Goal: Task Accomplishment & Management: Manage account settings

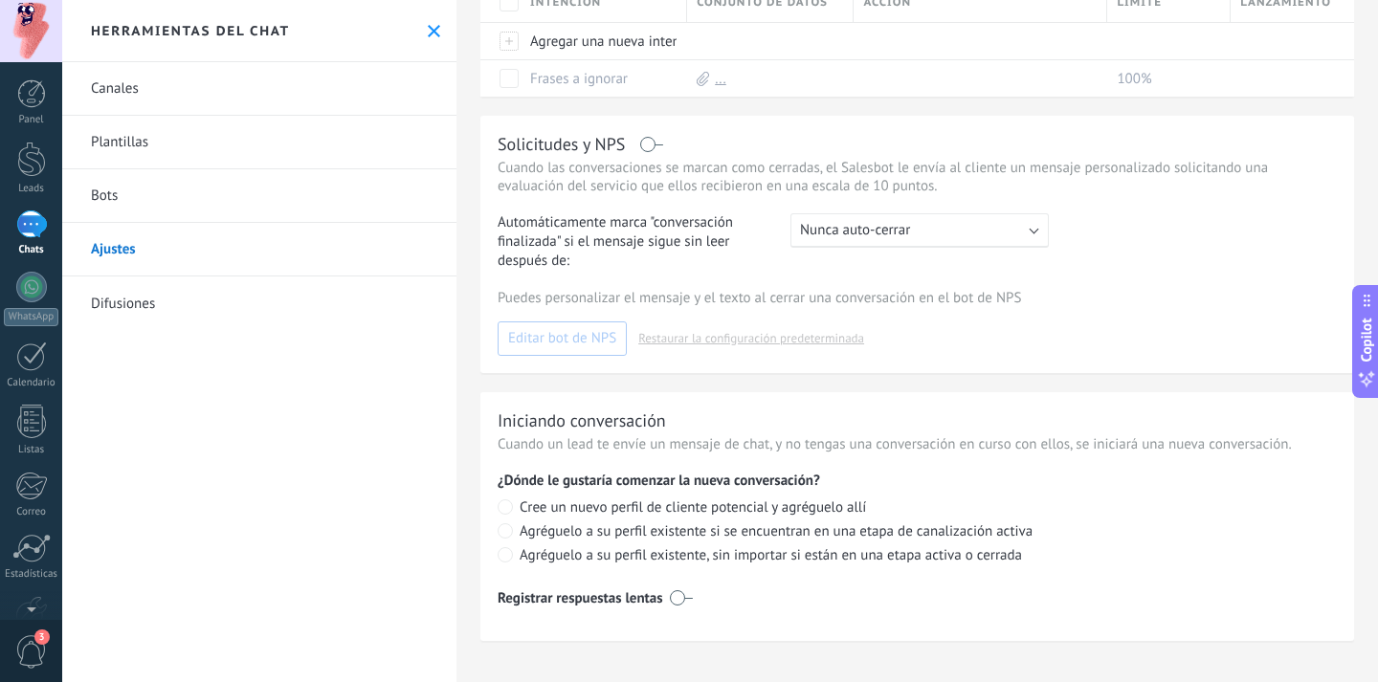
click at [27, 226] on div at bounding box center [31, 225] width 31 height 28
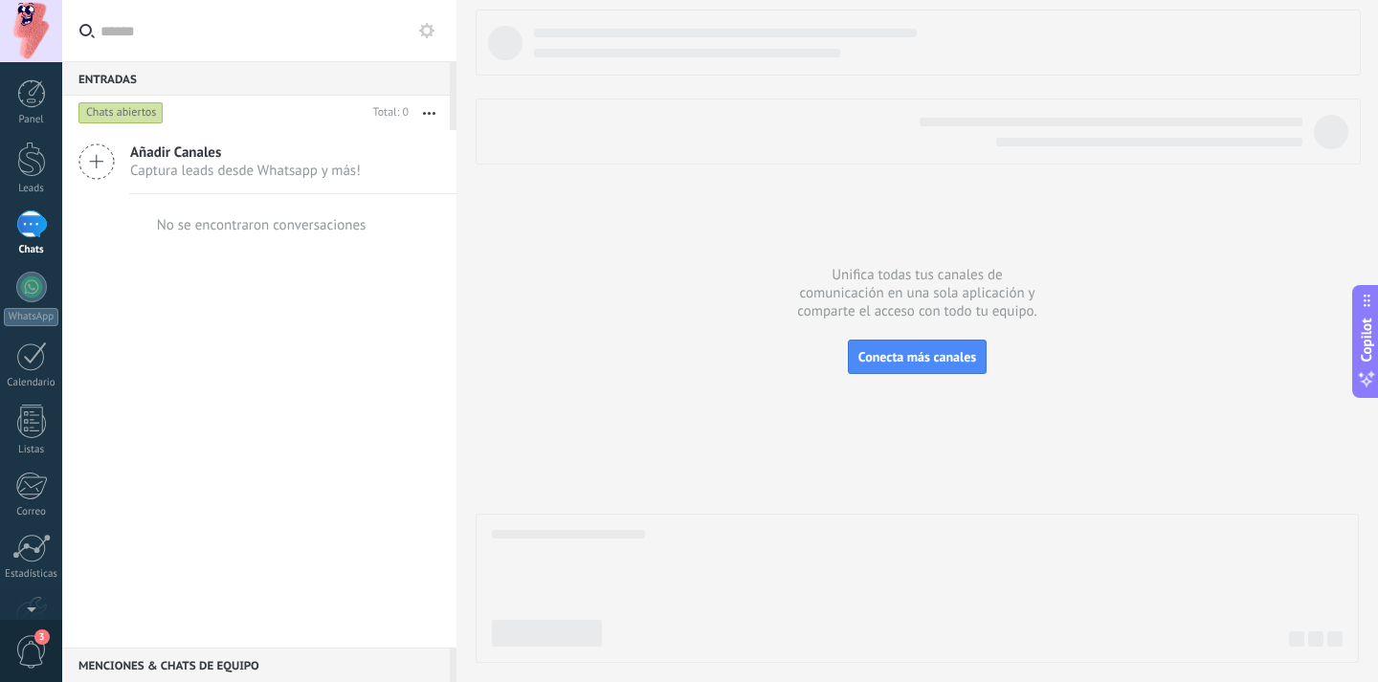
click at [90, 154] on icon at bounding box center [96, 162] width 36 height 36
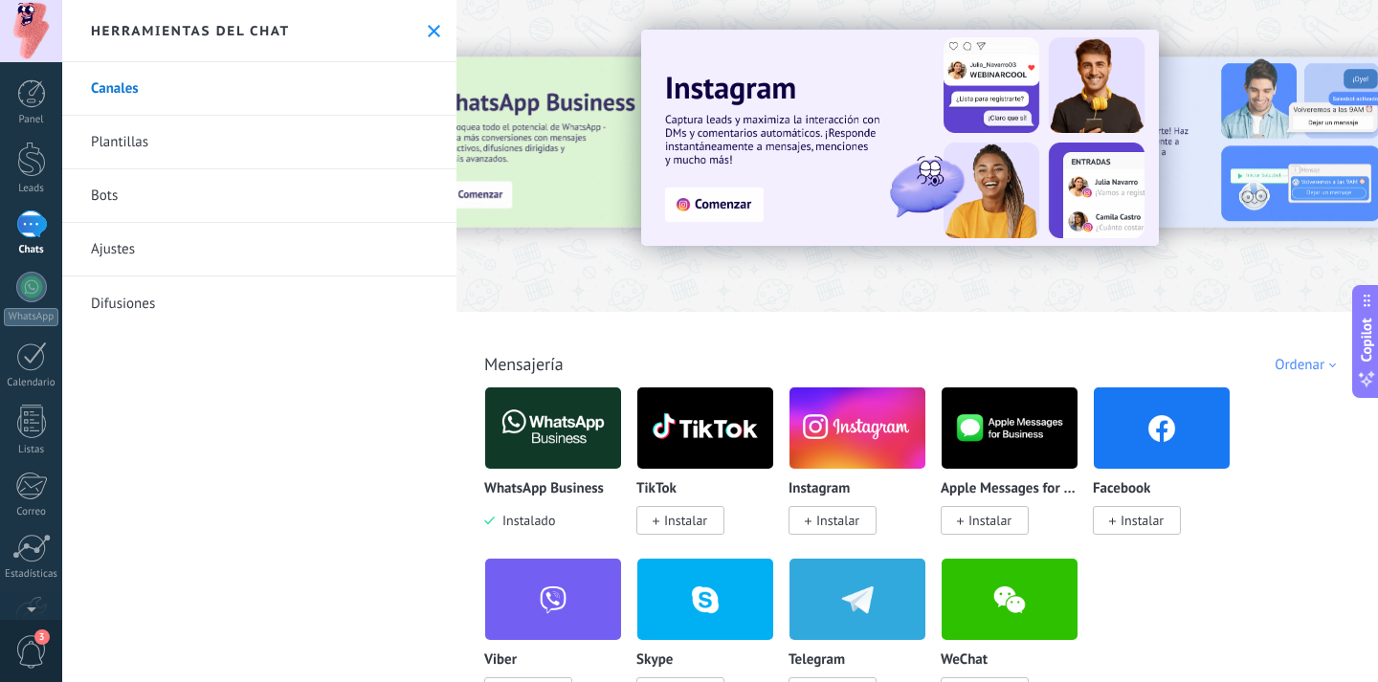
click at [428, 31] on icon at bounding box center [434, 31] width 12 height 12
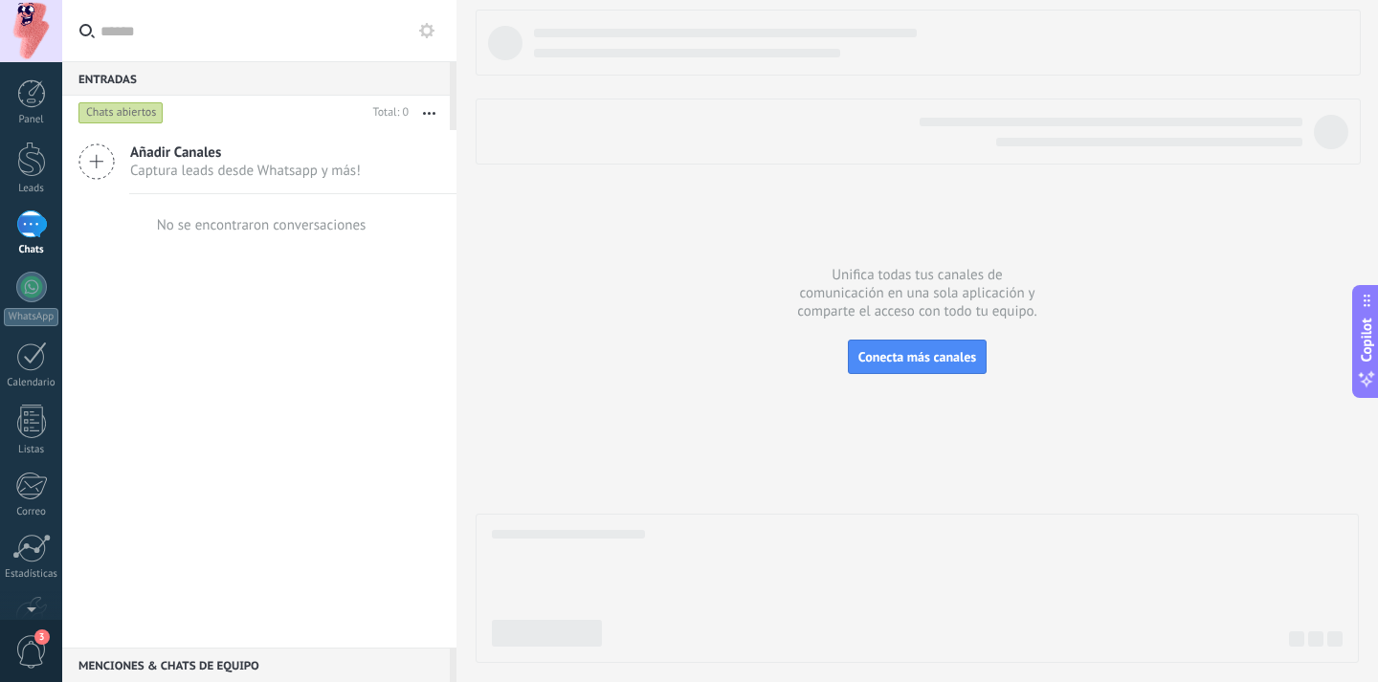
click at [429, 118] on button "button" at bounding box center [429, 113] width 41 height 34
click at [181, 153] on span "Añadir Canales" at bounding box center [245, 153] width 231 height 18
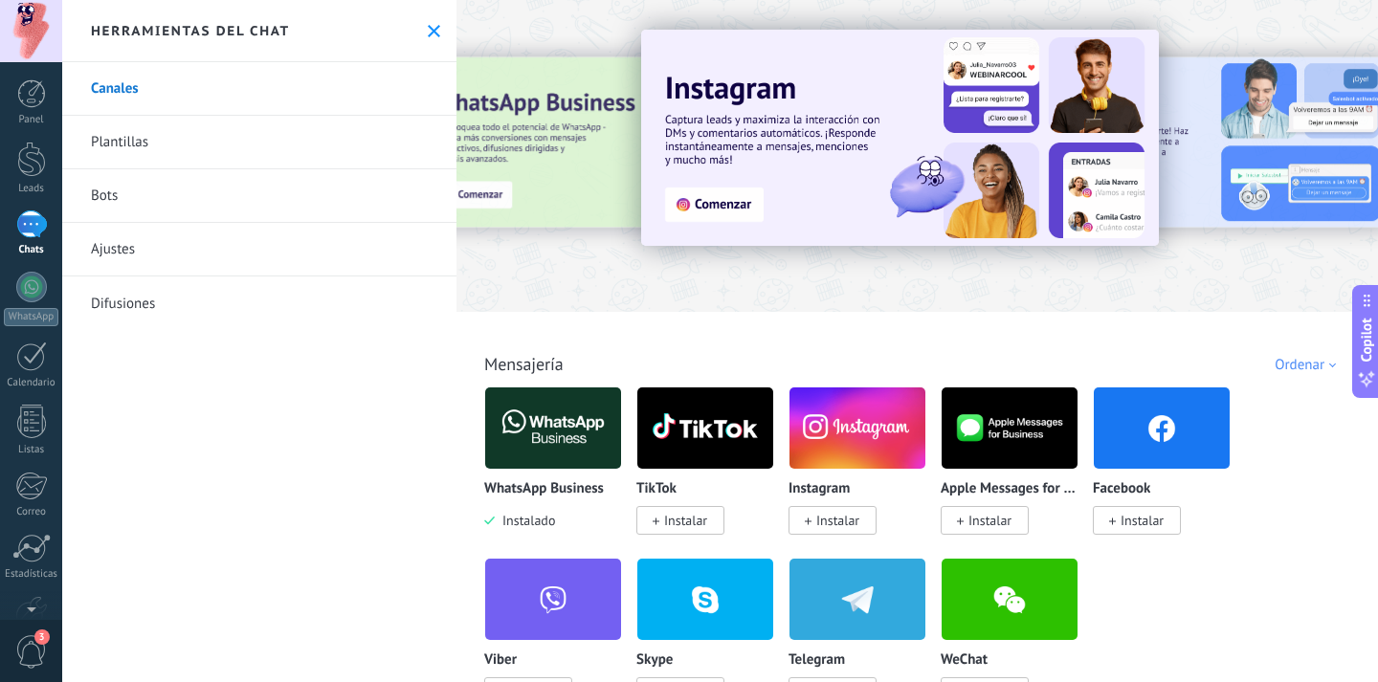
click at [250, 87] on link "Canales" at bounding box center [259, 89] width 394 height 54
click at [126, 101] on link "Canales" at bounding box center [259, 89] width 394 height 54
click at [130, 149] on link "Plantillas" at bounding box center [259, 143] width 394 height 54
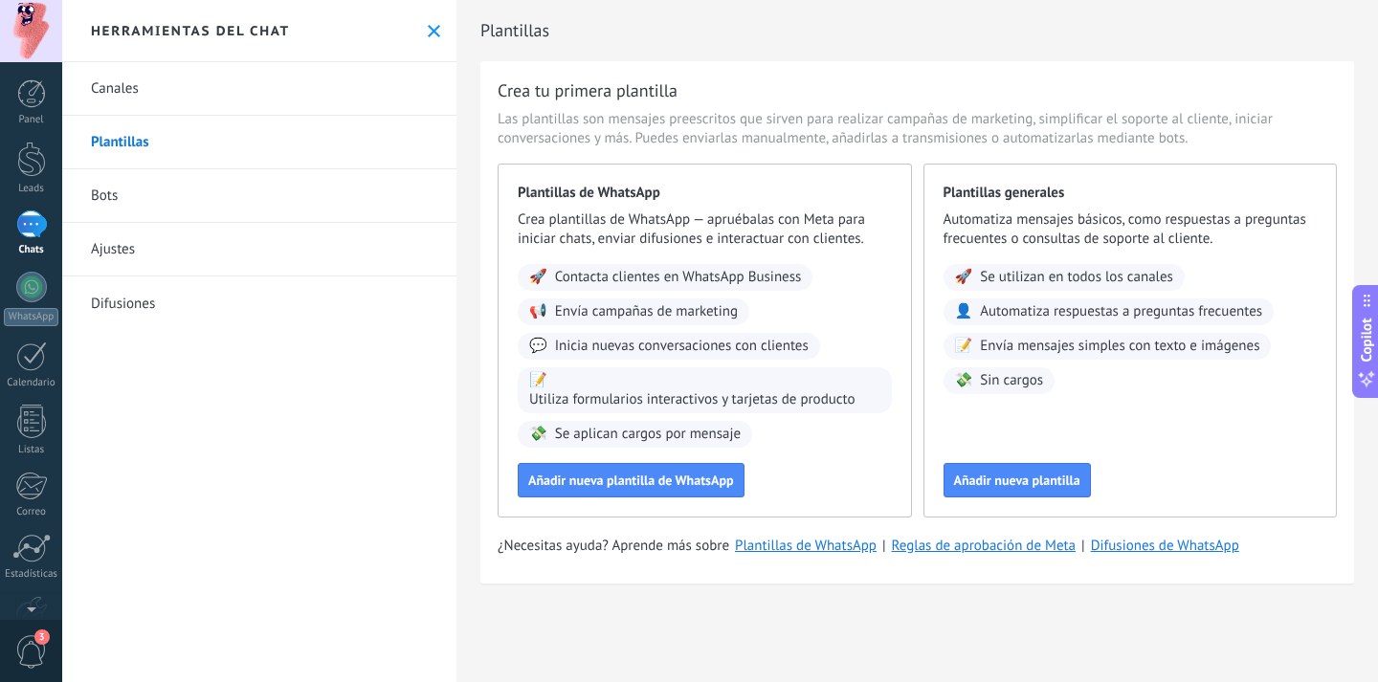
click at [127, 186] on link "Bots" at bounding box center [259, 196] width 394 height 54
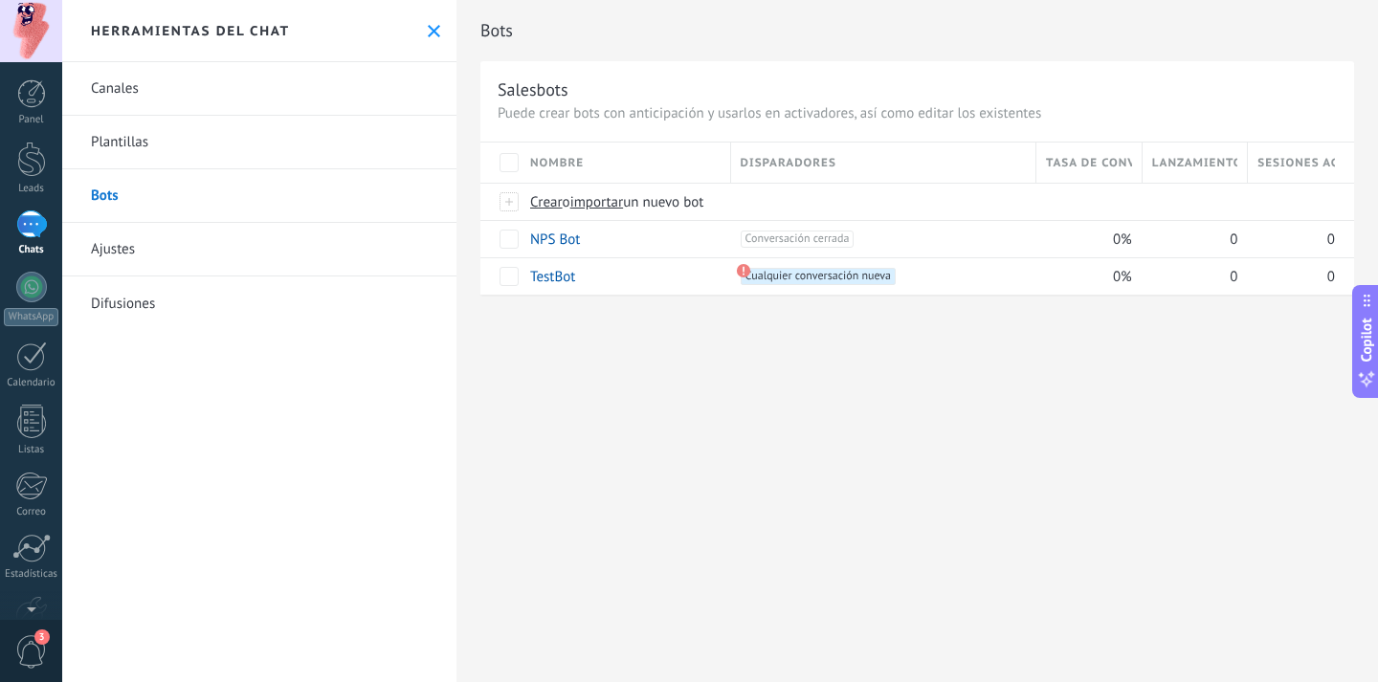
click at [123, 236] on link "Ajustes" at bounding box center [259, 250] width 394 height 54
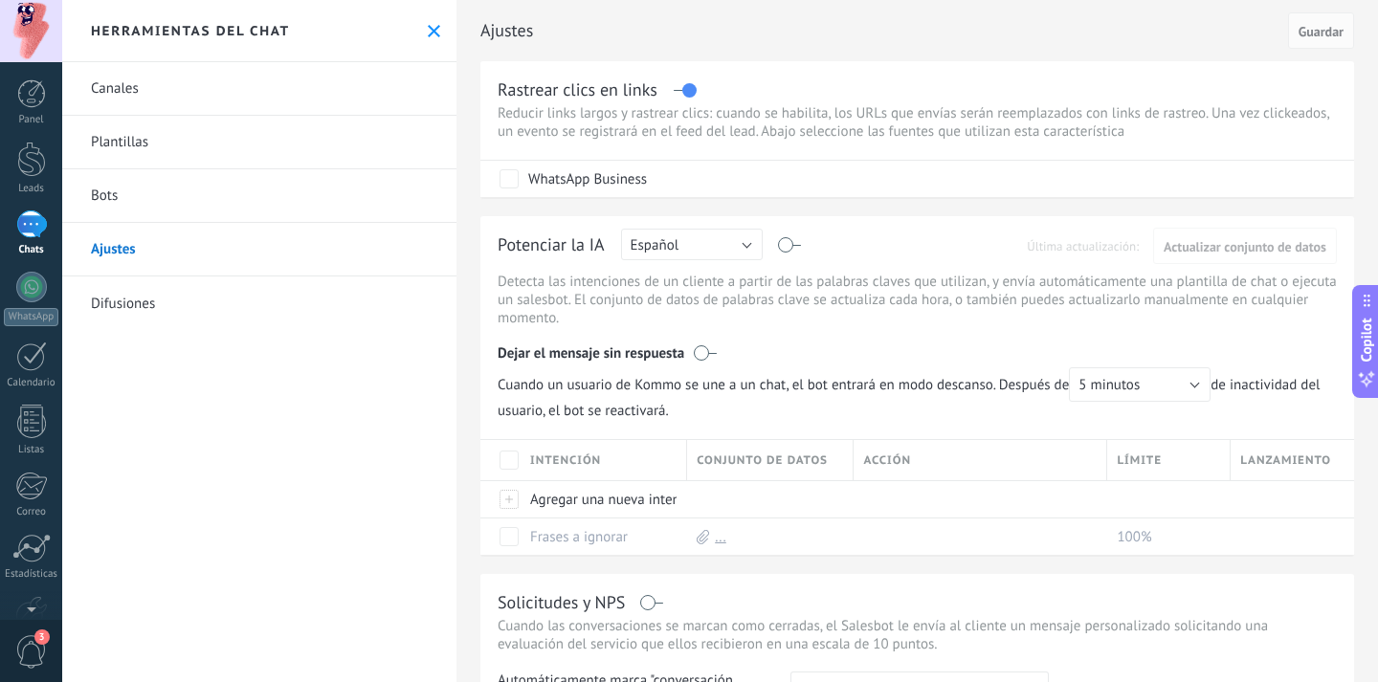
click at [133, 304] on link "Difusiones" at bounding box center [259, 304] width 394 height 54
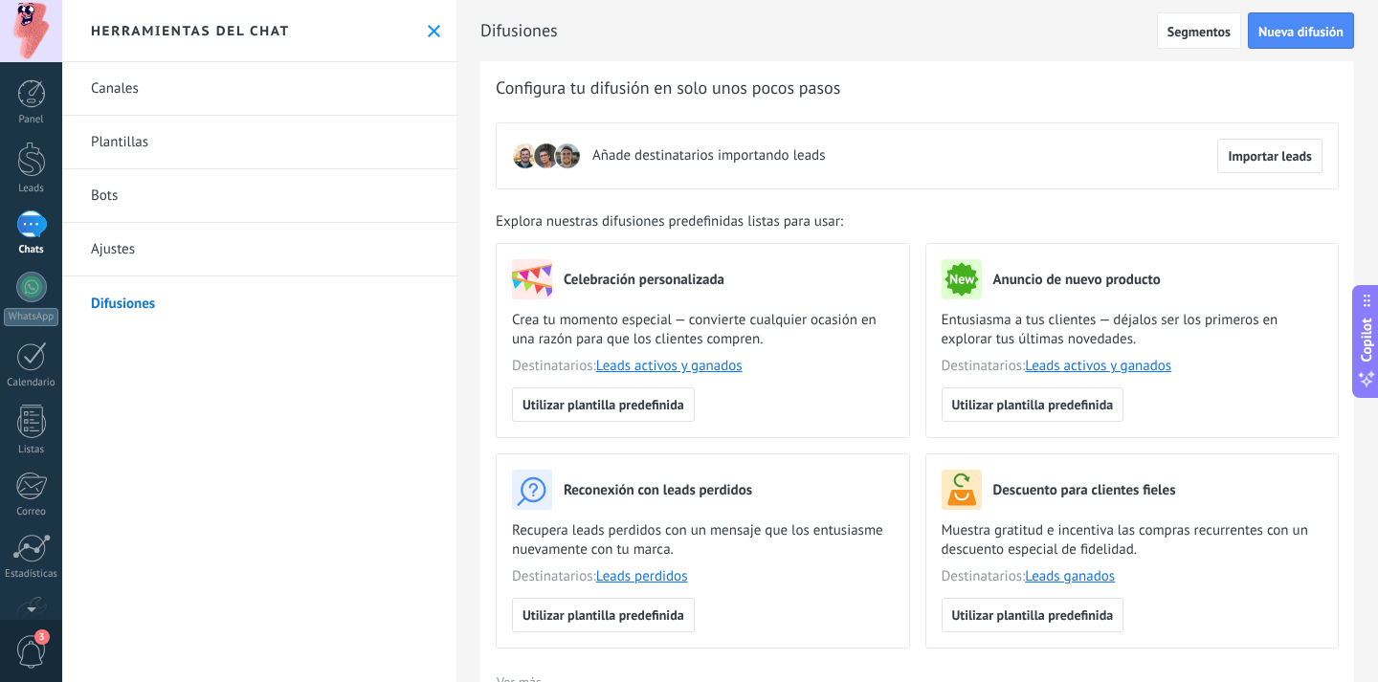
click at [428, 43] on div "Herramientas del chat" at bounding box center [259, 31] width 394 height 62
click at [428, 34] on icon at bounding box center [434, 31] width 12 height 12
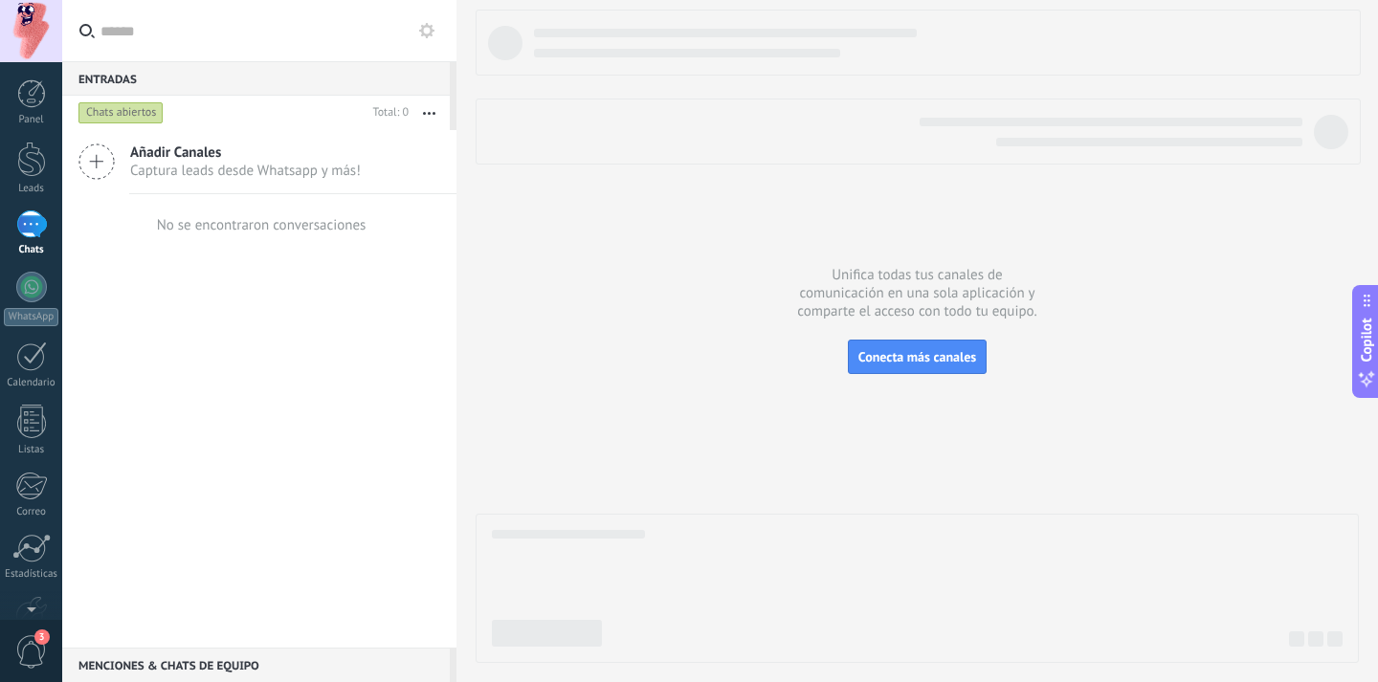
click at [436, 21] on button at bounding box center [426, 30] width 23 height 23
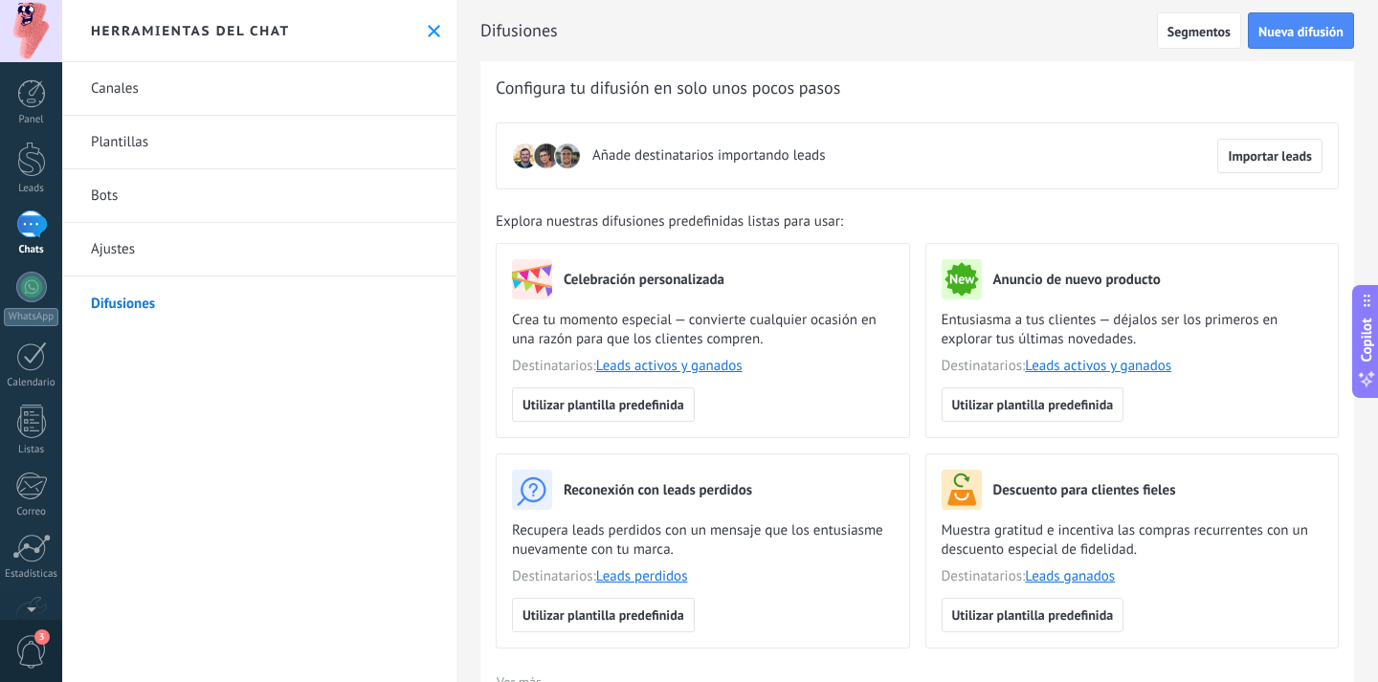
click at [428, 29] on use at bounding box center [434, 31] width 12 height 12
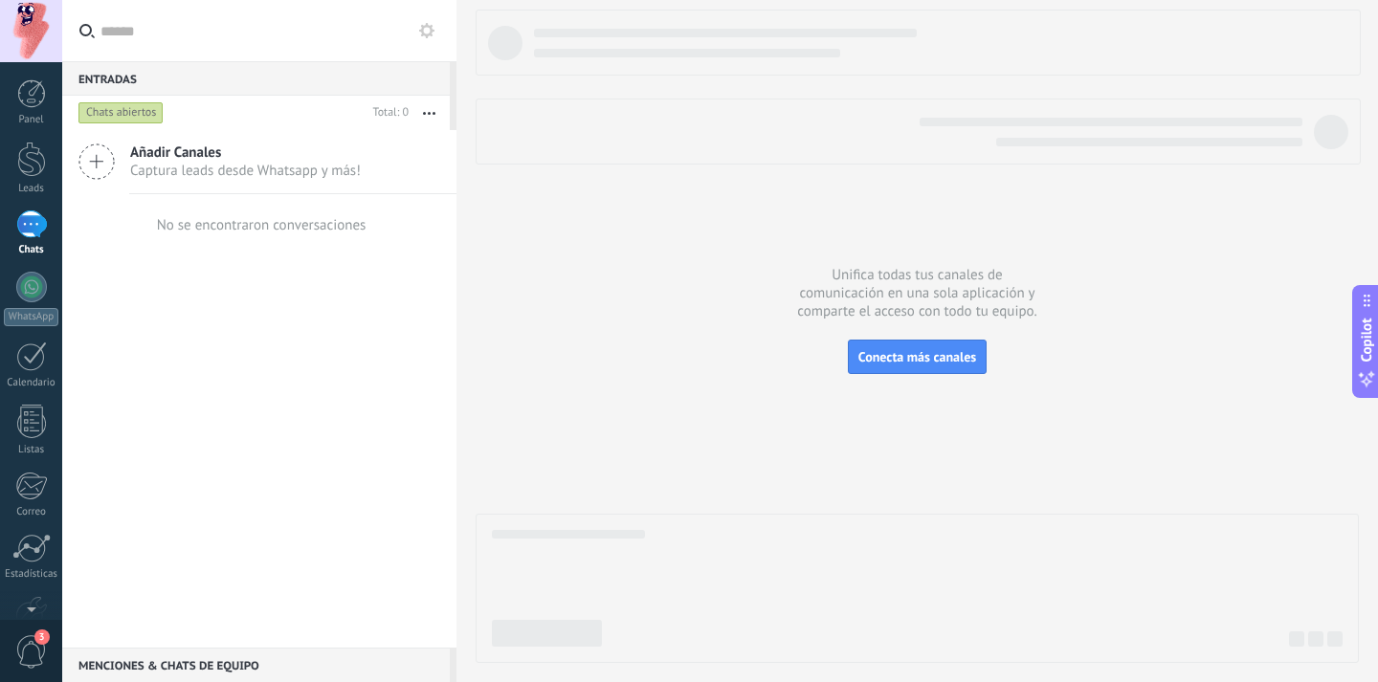
click at [31, 249] on div "Chats" at bounding box center [32, 250] width 56 height 12
click at [28, 161] on div at bounding box center [31, 159] width 29 height 35
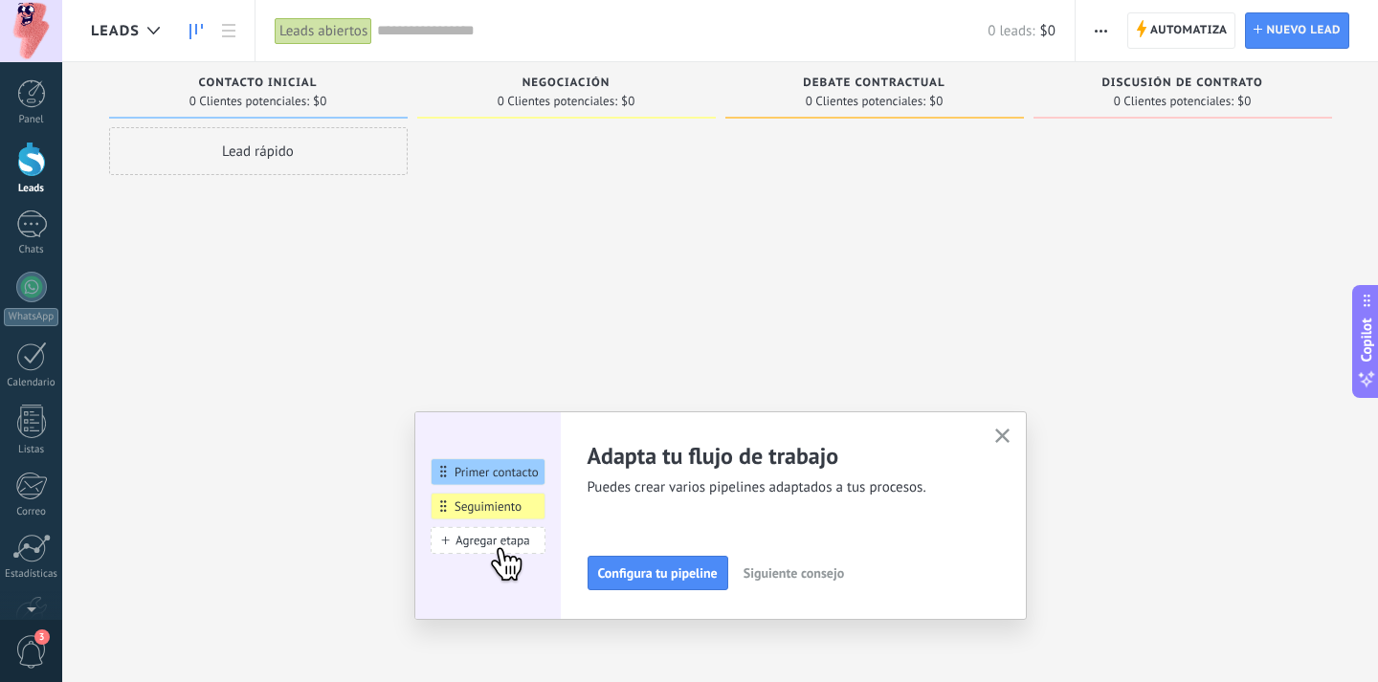
click at [1016, 436] on div "Adapta tu flujo de trabajo Puedes crear varios pipelines adaptados a tus proces…" at bounding box center [720, 516] width 613 height 209
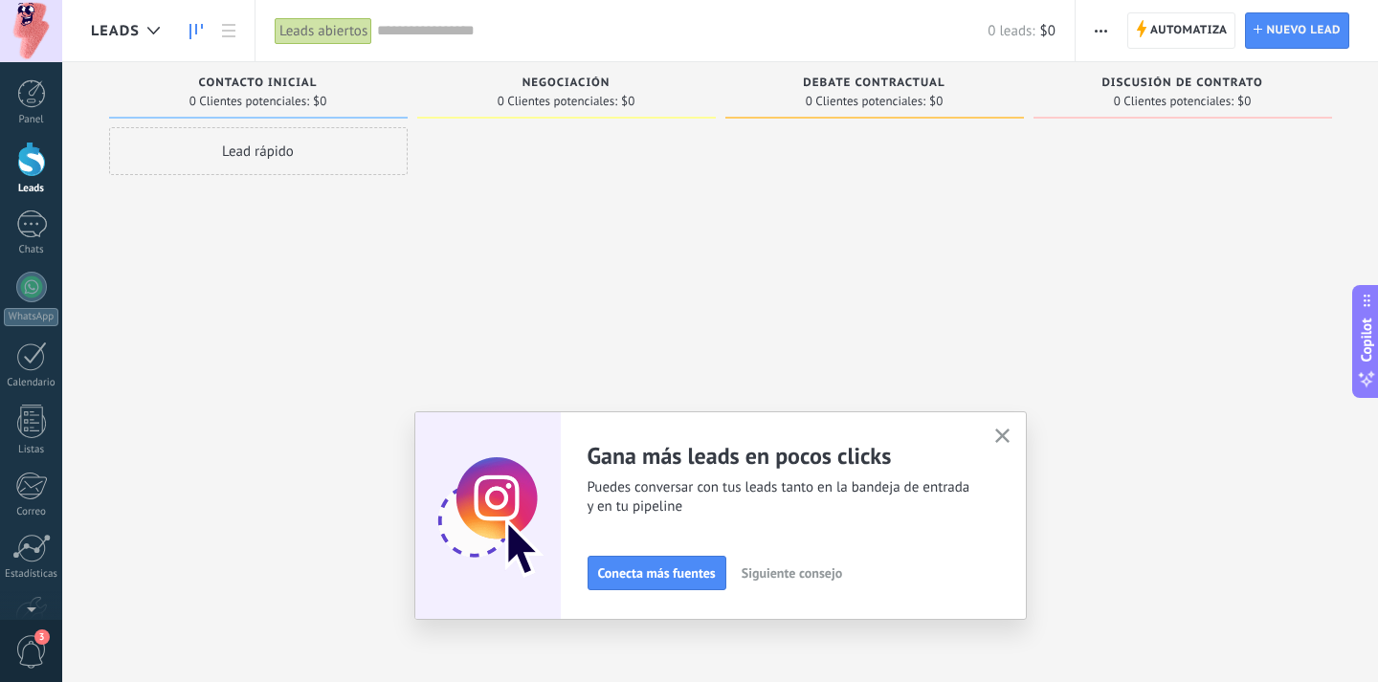
click at [1004, 446] on button "button" at bounding box center [1003, 437] width 24 height 26
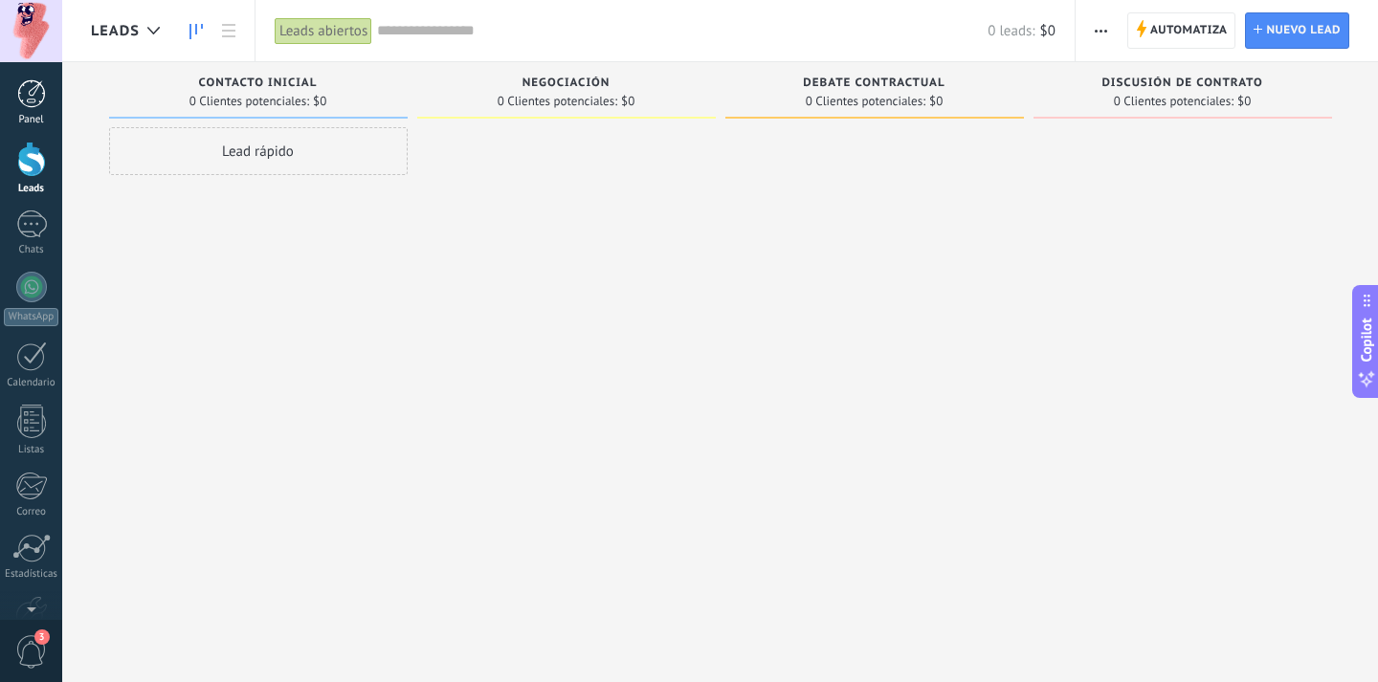
click at [55, 110] on link "Panel" at bounding box center [31, 102] width 62 height 47
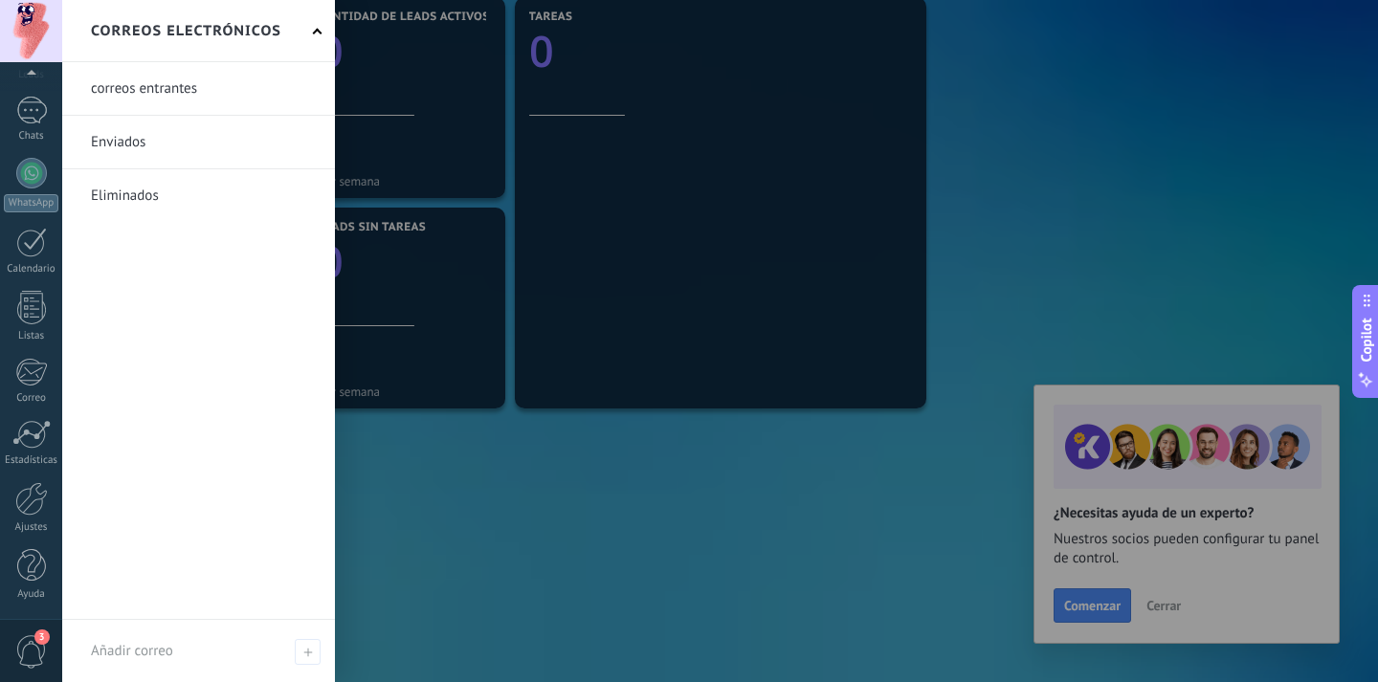
scroll to position [672, 0]
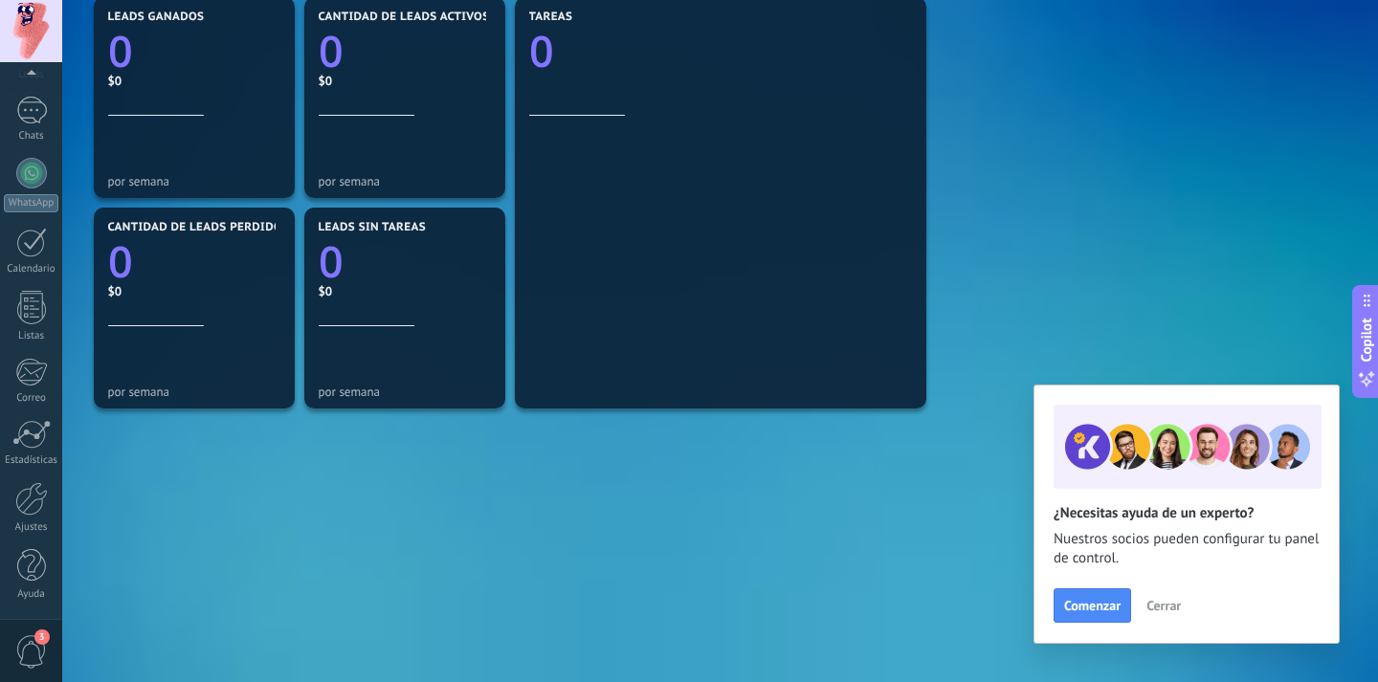
click at [35, 621] on div "3" at bounding box center [31, 650] width 62 height 63
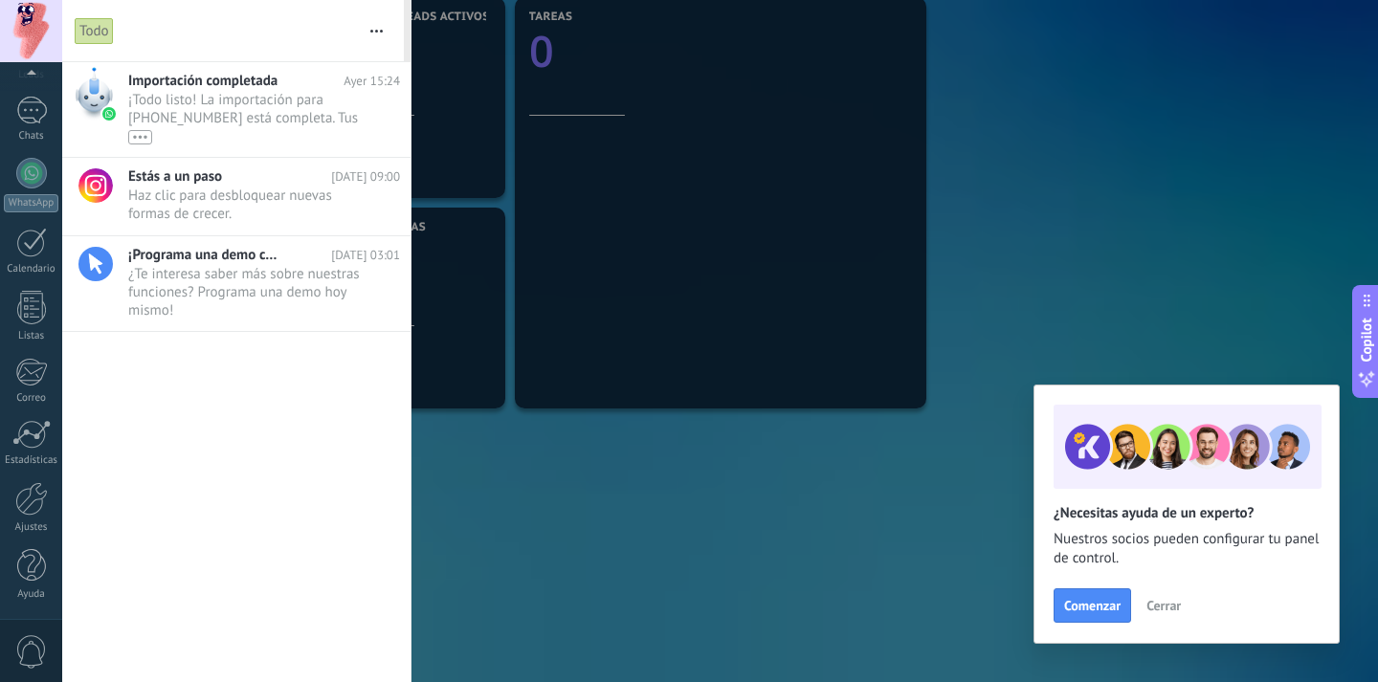
click at [35, 625] on div "0" at bounding box center [31, 650] width 62 height 63
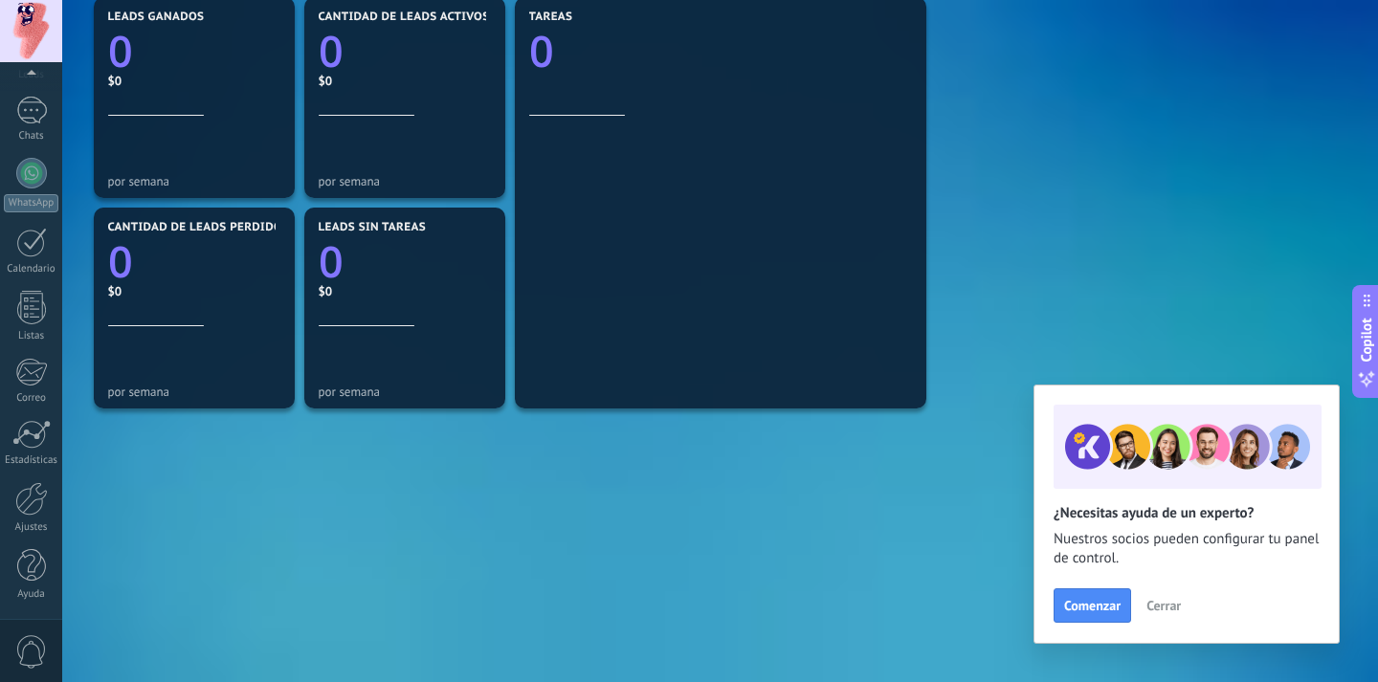
click at [25, 468] on div "Panel Leads Chats WhatsApp Clientes" at bounding box center [31, 293] width 62 height 655
click at [25, 456] on div "Estadísticas" at bounding box center [32, 461] width 56 height 12
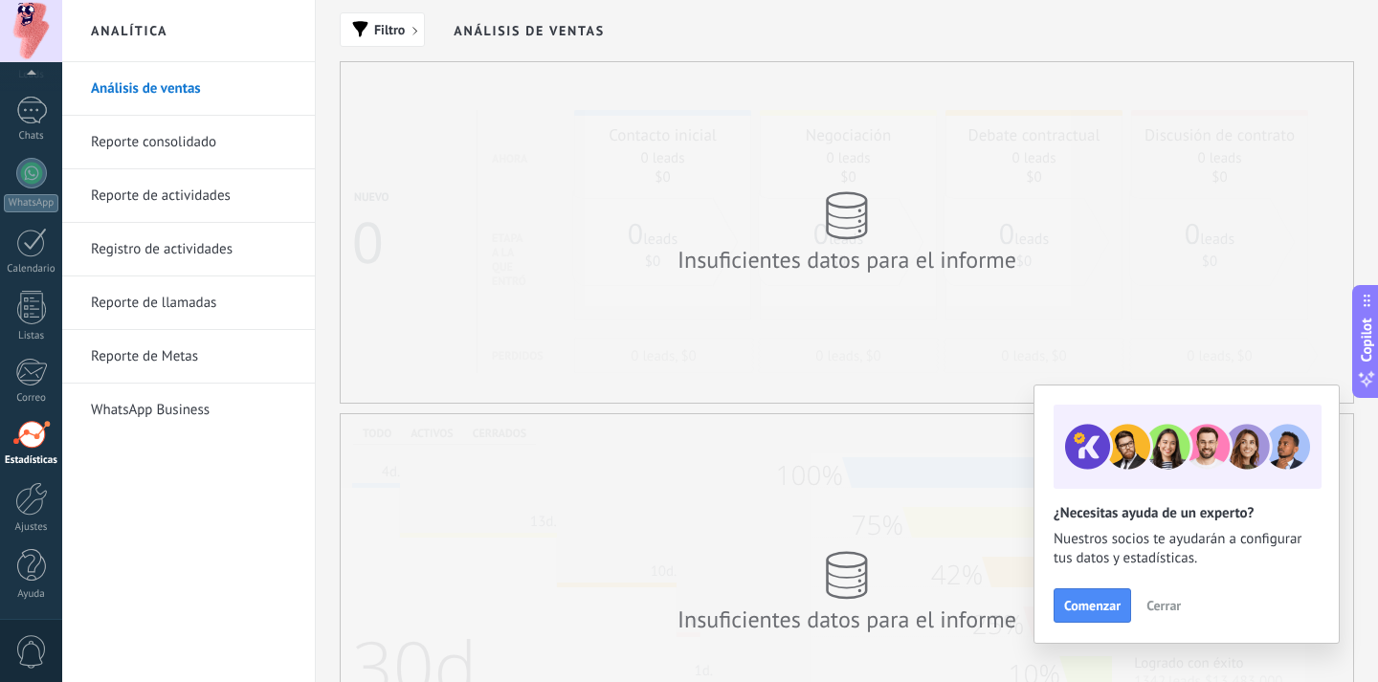
click at [138, 414] on link "WhatsApp Business" at bounding box center [193, 411] width 205 height 54
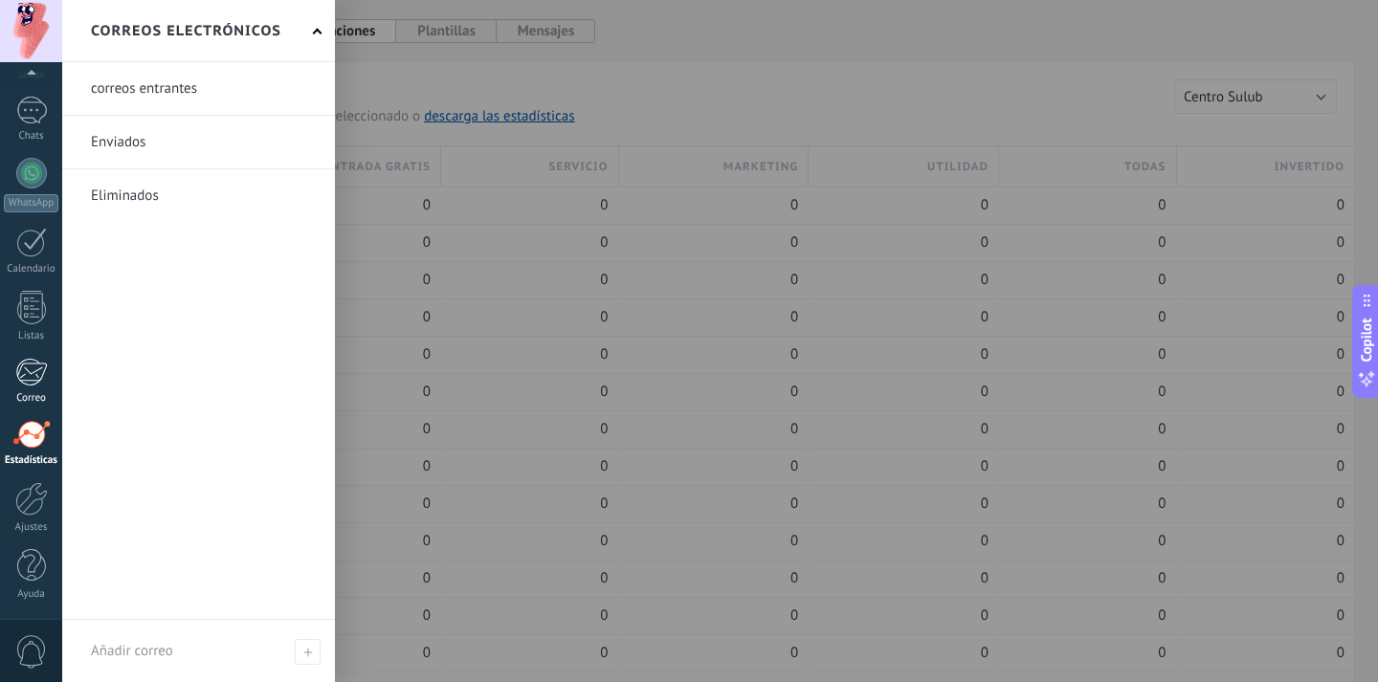
click at [24, 375] on div at bounding box center [31, 372] width 32 height 29
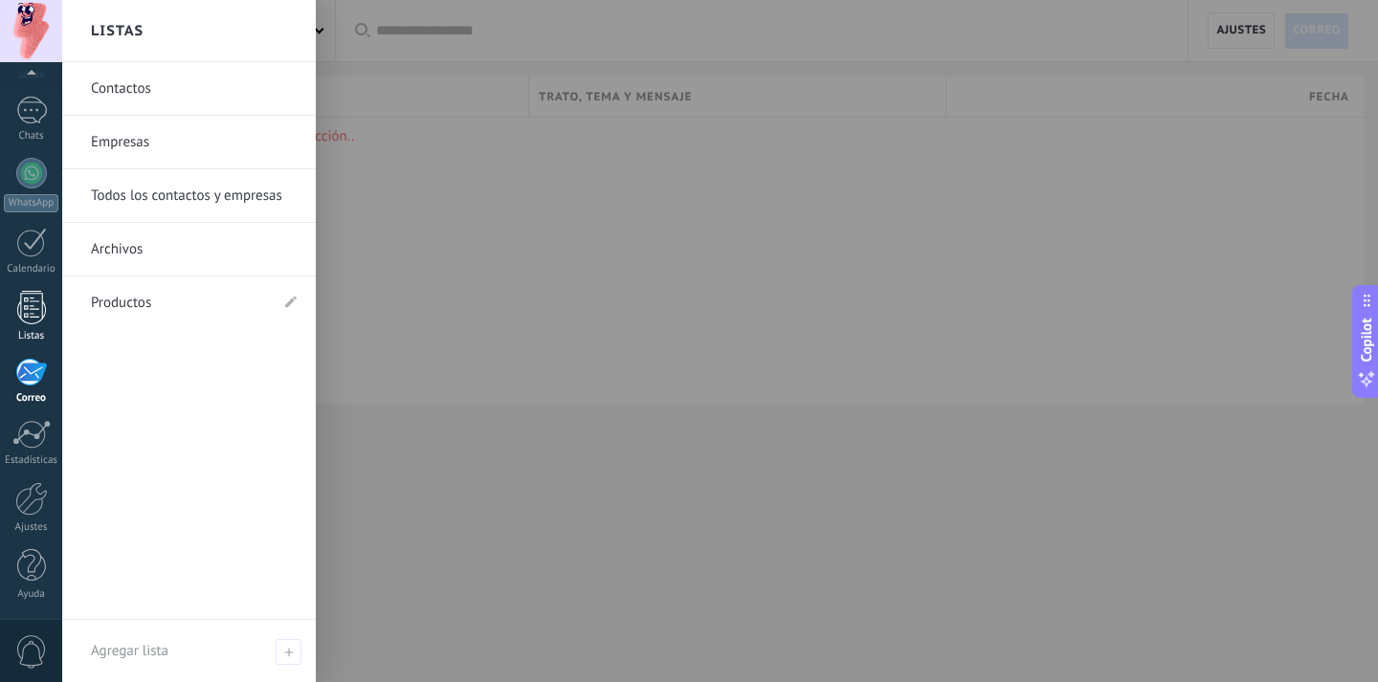
click at [34, 298] on div at bounding box center [31, 308] width 29 height 34
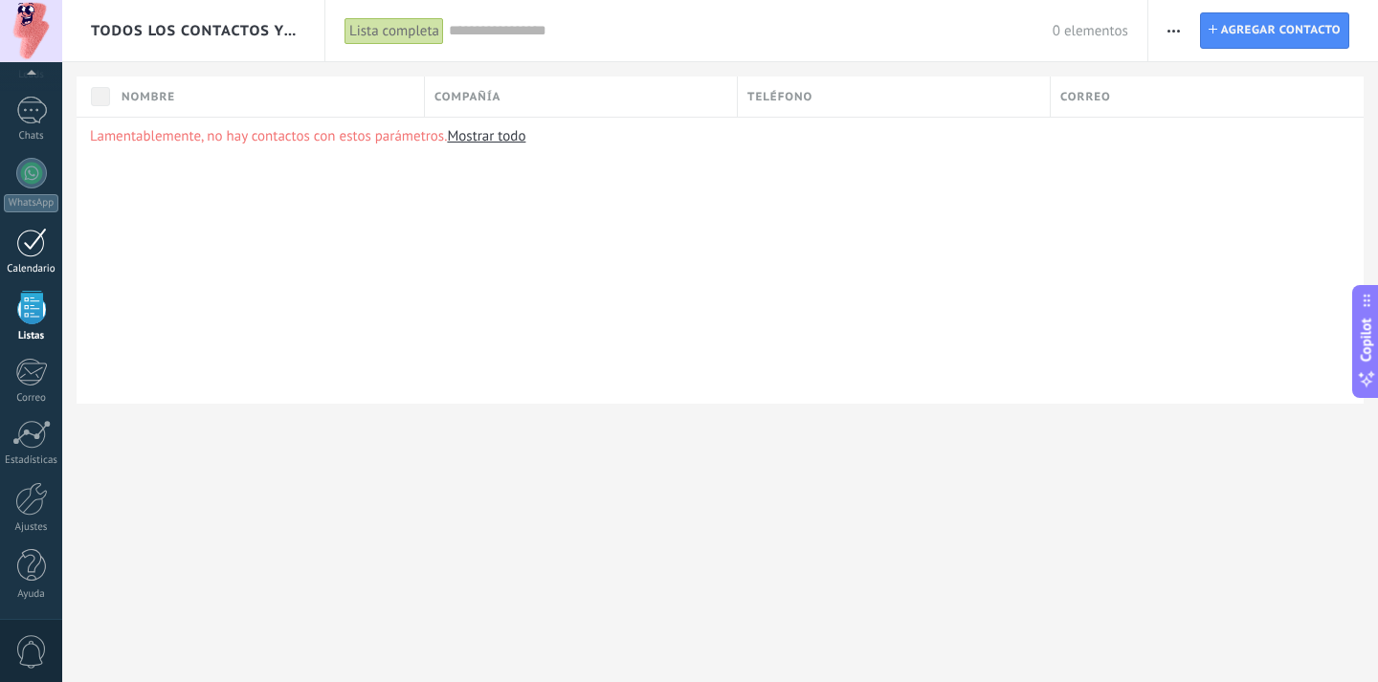
click at [33, 252] on div at bounding box center [31, 243] width 31 height 30
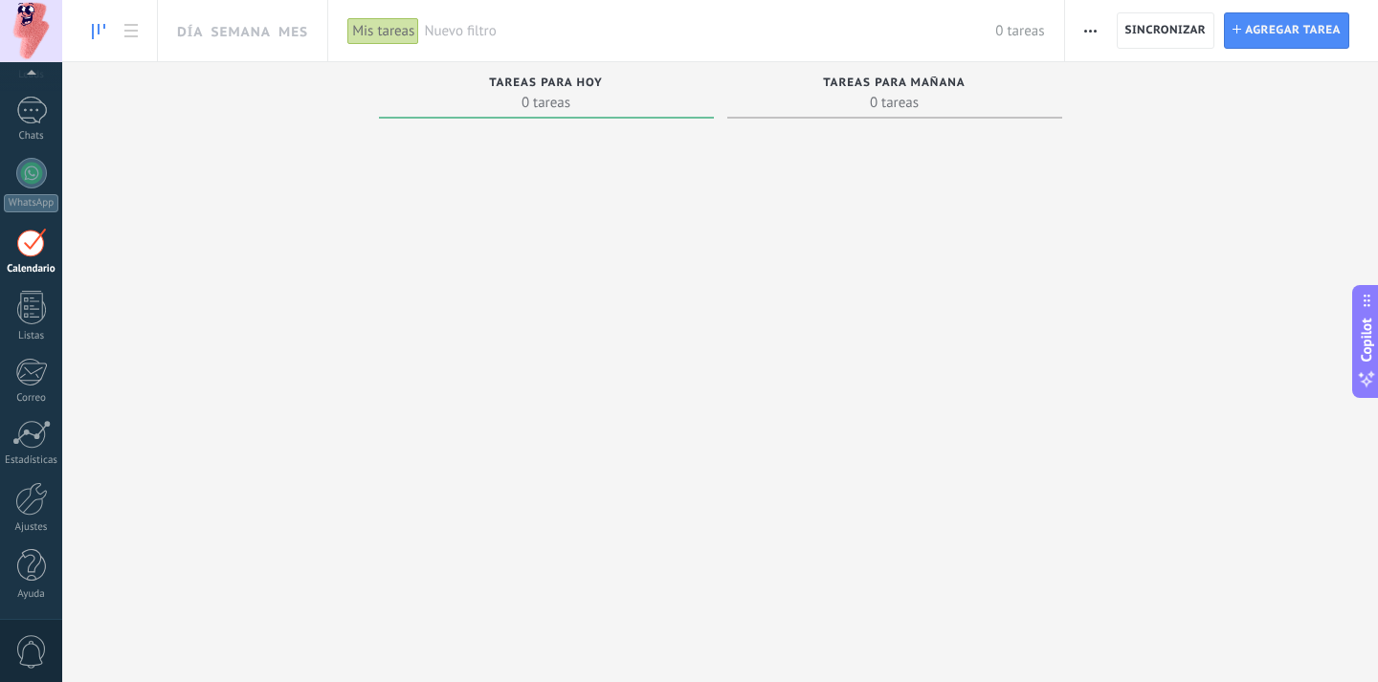
click at [34, 156] on div "Panel Leads Chats WhatsApp Clientes" at bounding box center [31, 293] width 62 height 655
click at [34, 171] on div at bounding box center [31, 173] width 31 height 31
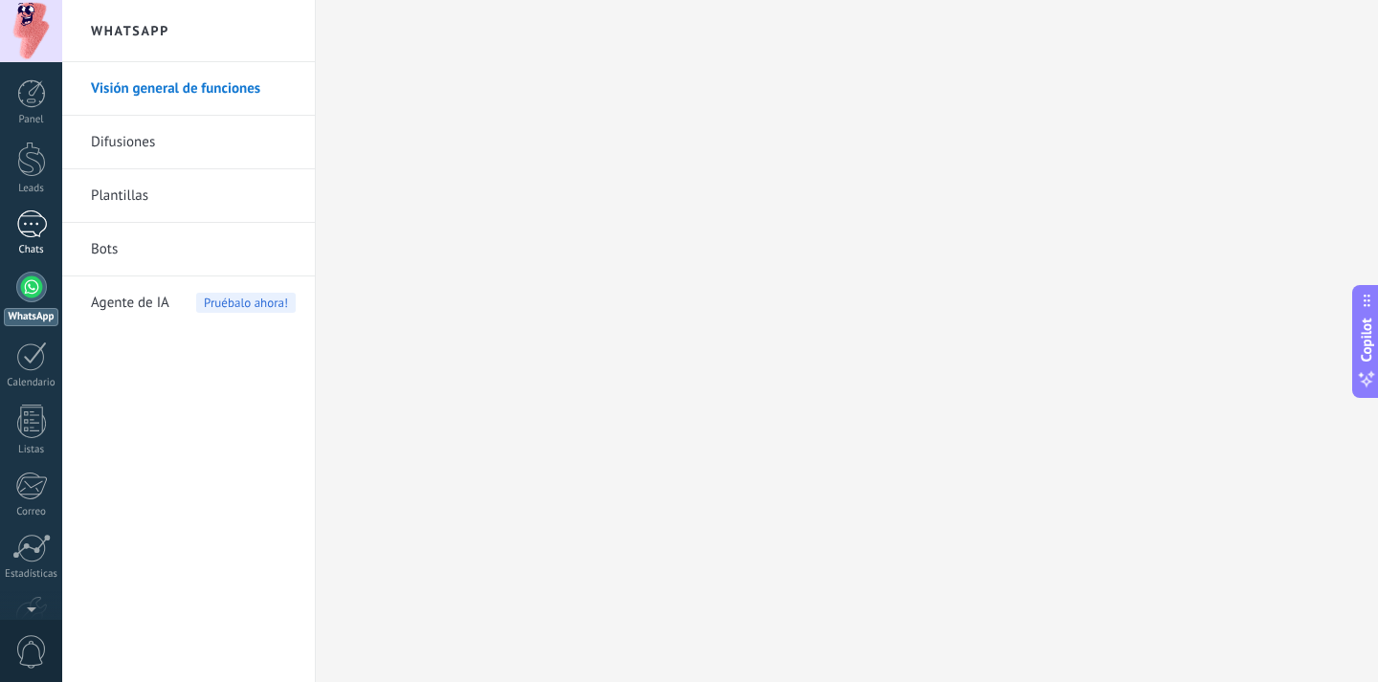
click at [39, 236] on div at bounding box center [31, 225] width 31 height 28
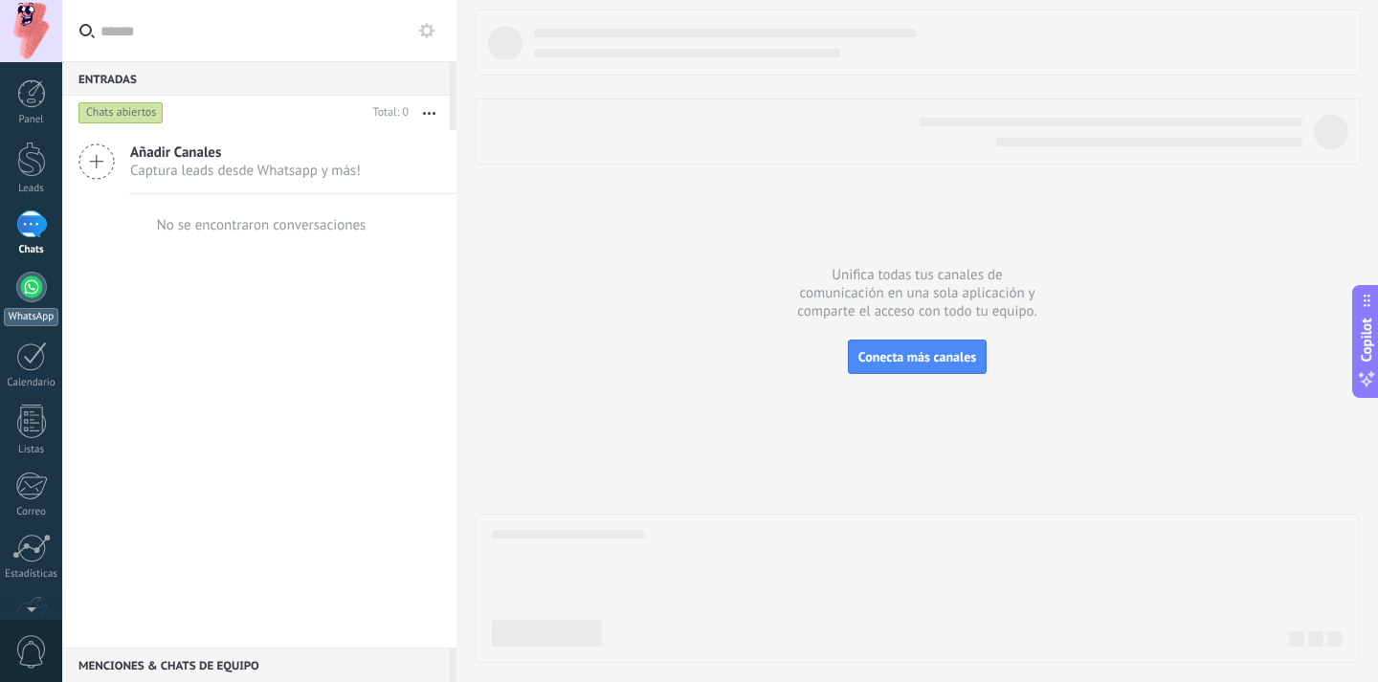
click at [33, 295] on div at bounding box center [31, 287] width 31 height 31
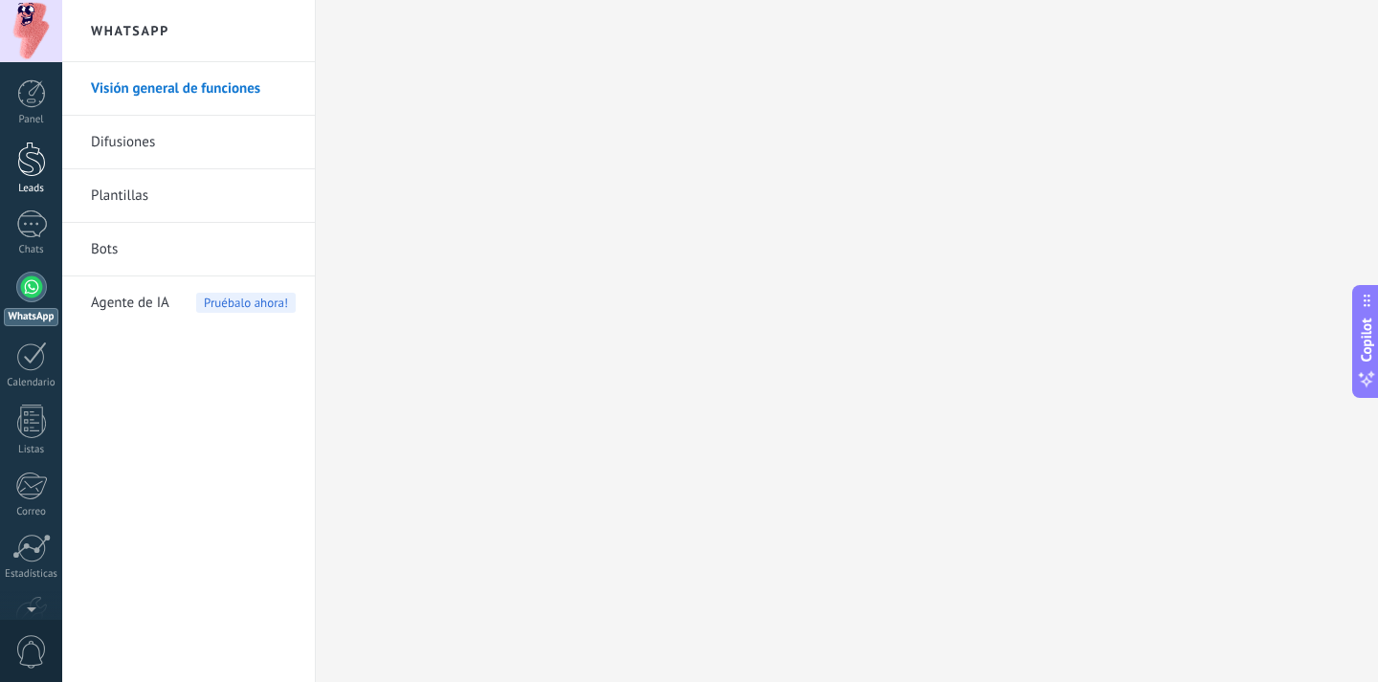
click at [52, 190] on div "Leads" at bounding box center [32, 189] width 56 height 12
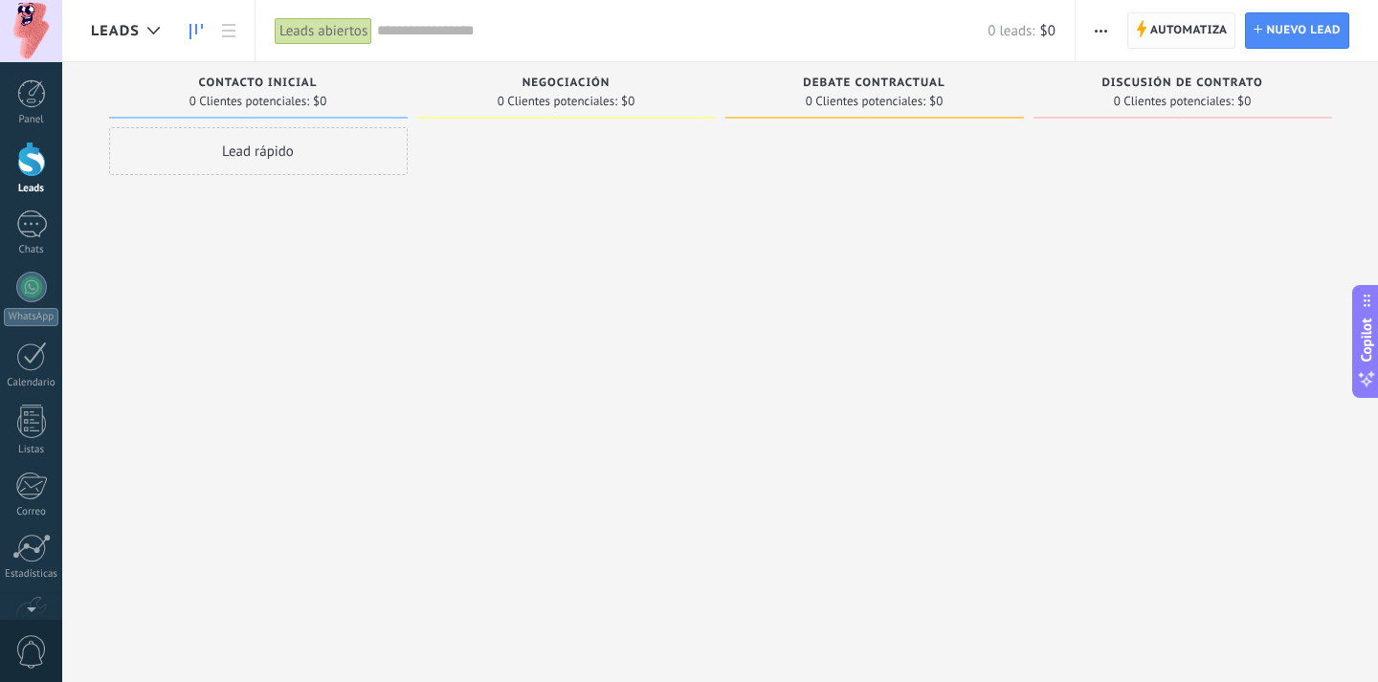
click at [1190, 44] on span "Automatiza" at bounding box center [1190, 30] width 78 height 34
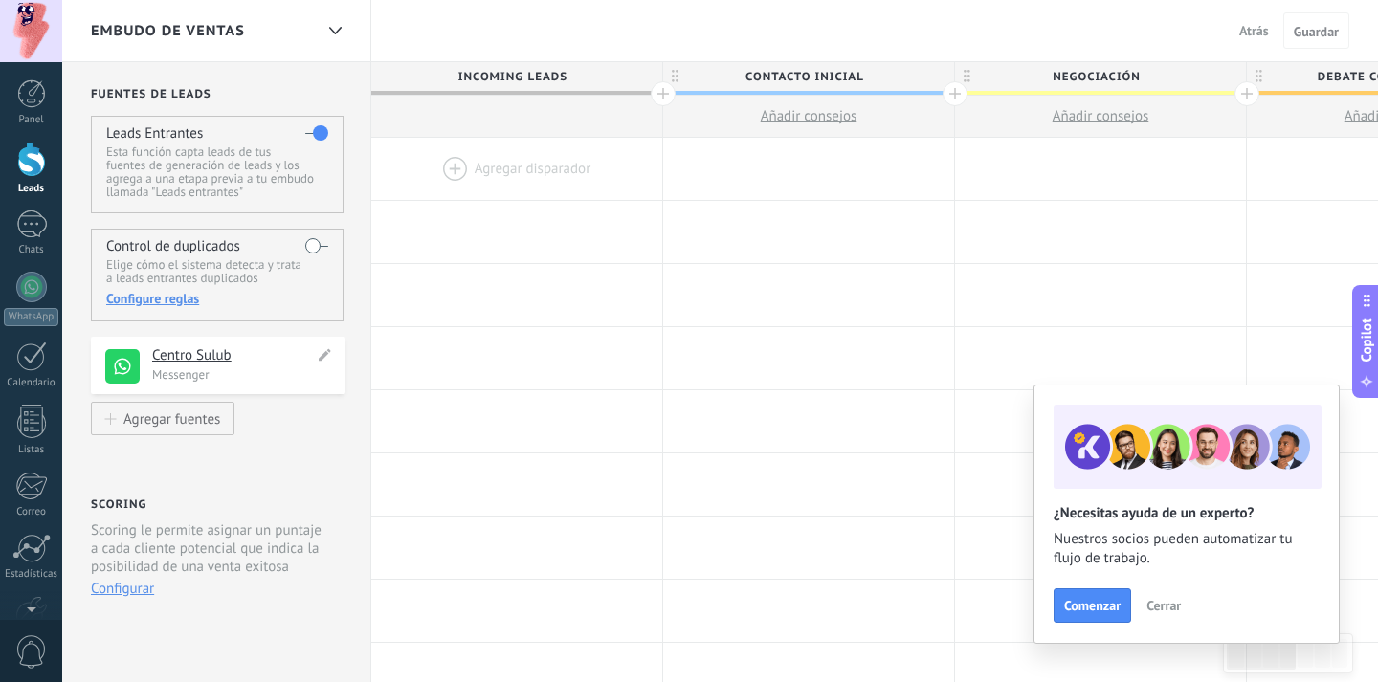
click at [201, 366] on div "**********" at bounding box center [241, 365] width 179 height 36
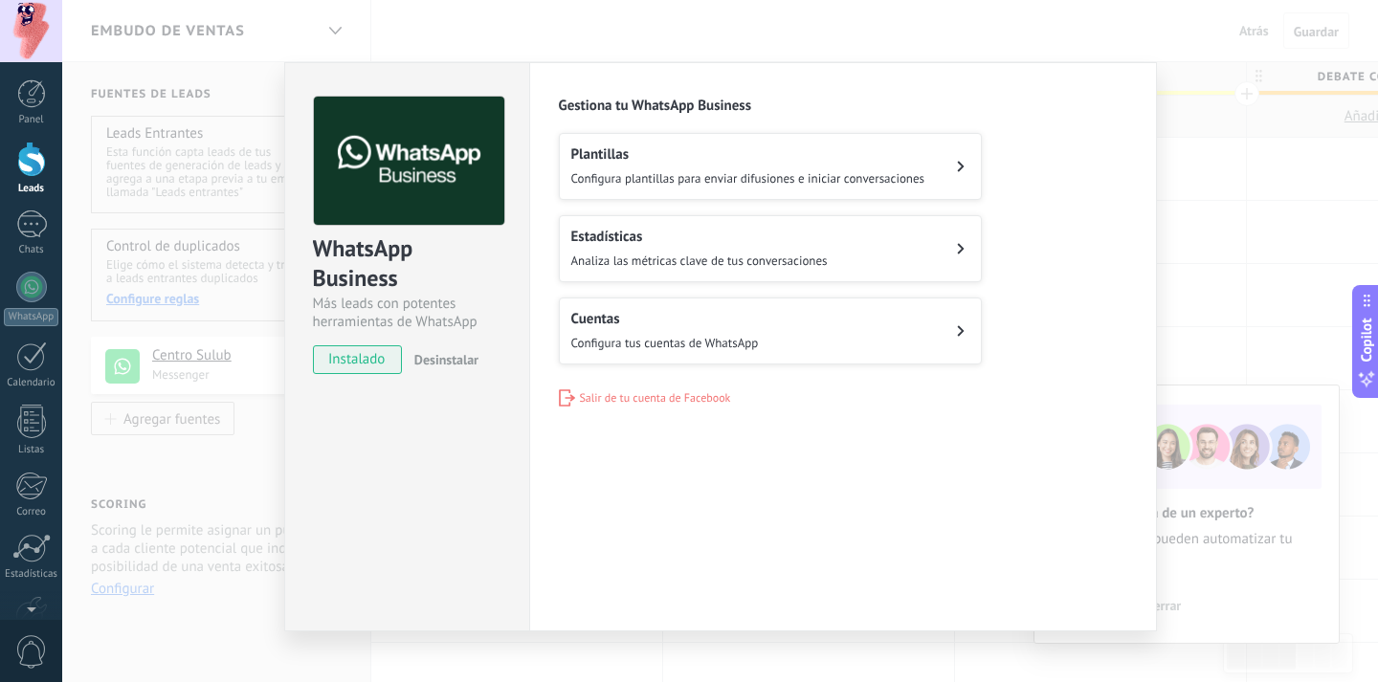
click at [1218, 176] on div "WhatsApp Business Más leads con potentes herramientas de WhatsApp instalado Des…" at bounding box center [720, 341] width 1316 height 682
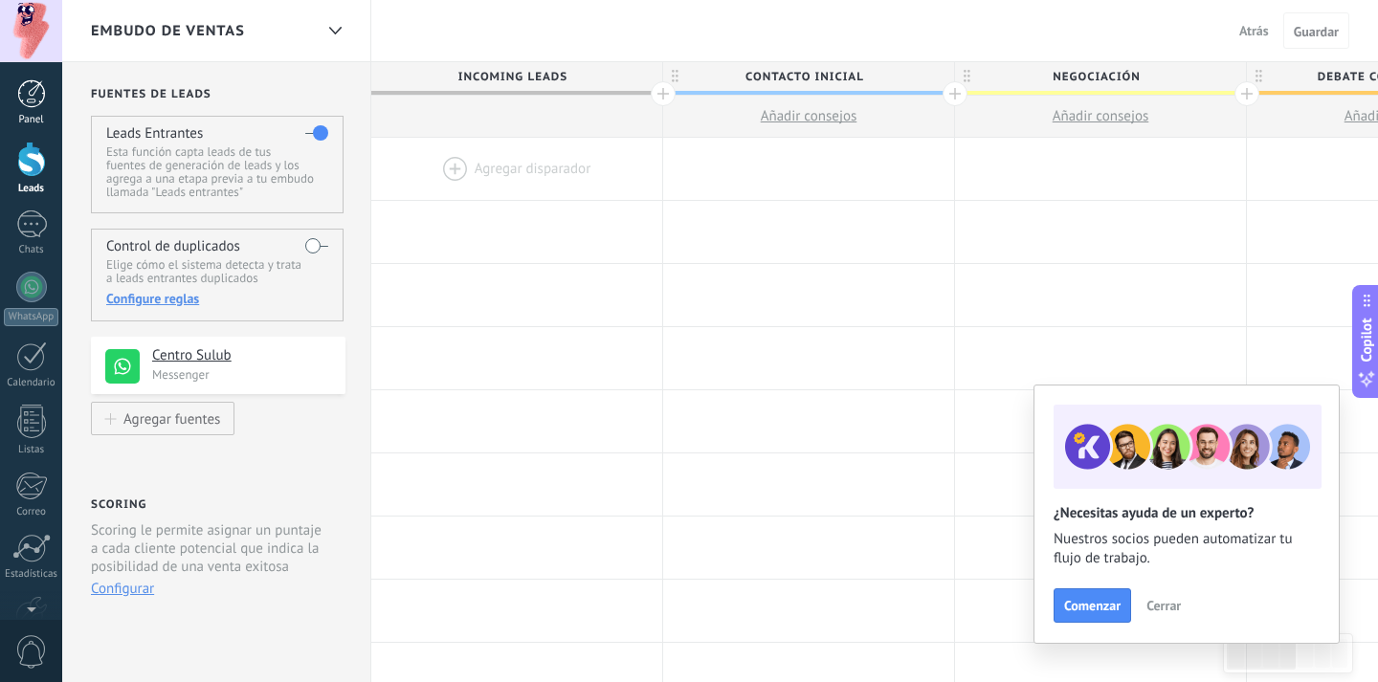
click at [30, 118] on div "Panel" at bounding box center [32, 120] width 56 height 12
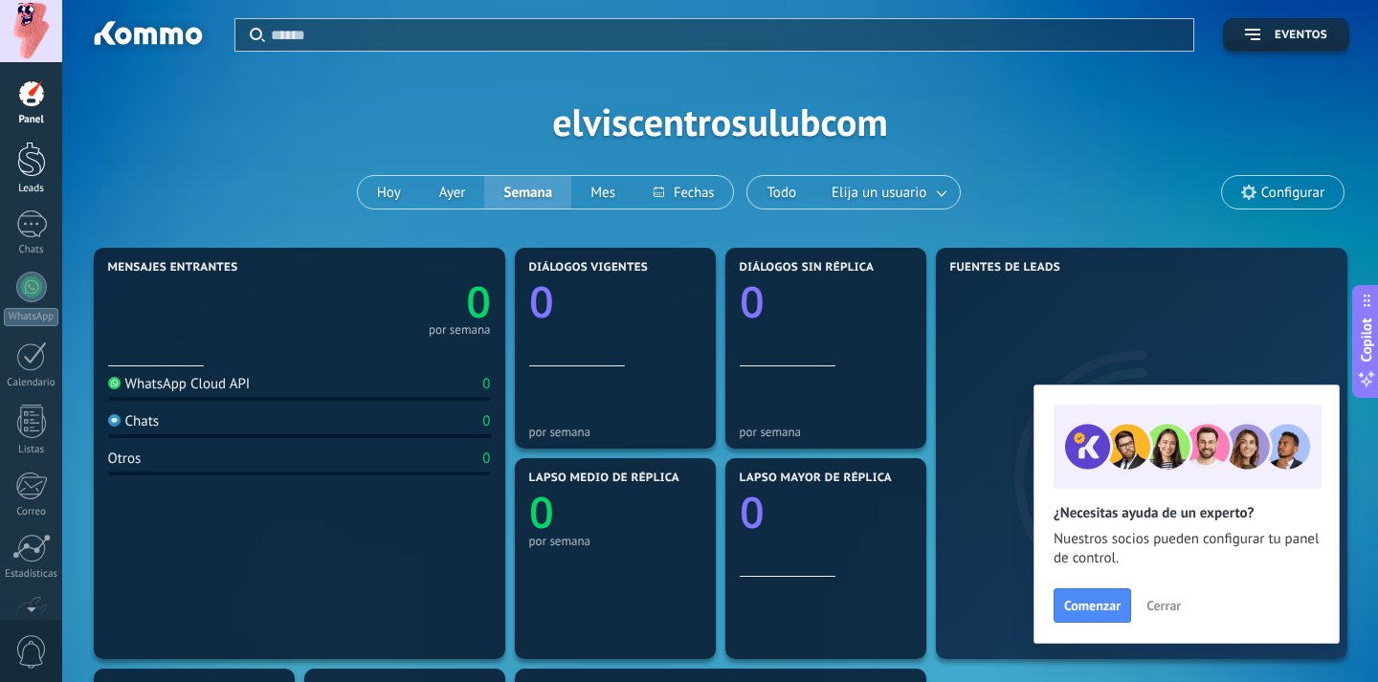
click at [33, 175] on div at bounding box center [31, 159] width 29 height 35
